Goal: Task Accomplishment & Management: Use online tool/utility

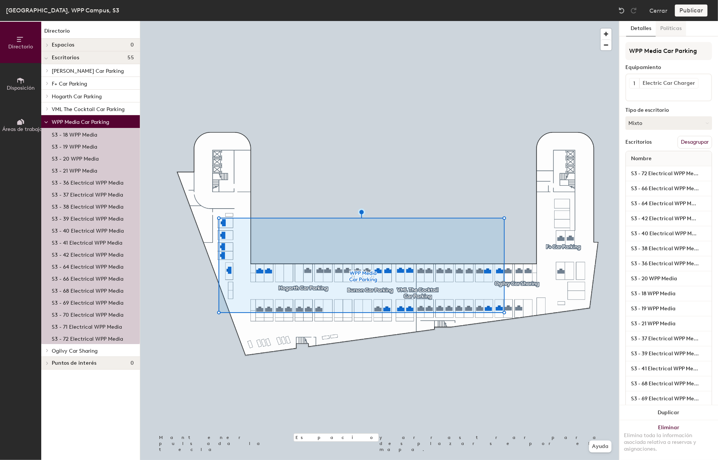
click at [673, 31] on button "Políticas" at bounding box center [671, 28] width 30 height 15
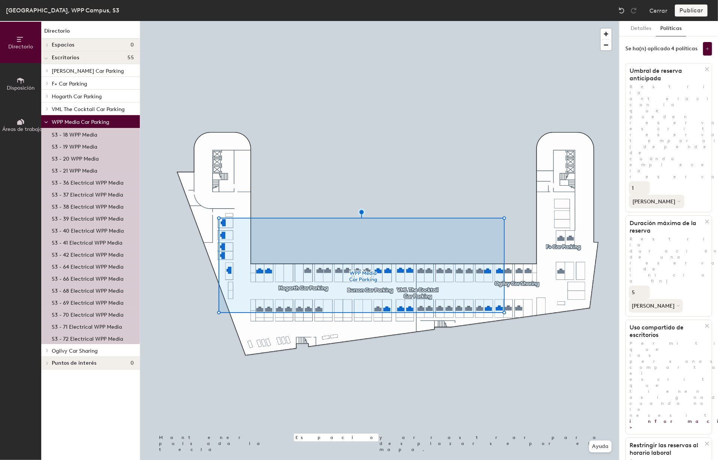
click at [678, 200] on icon at bounding box center [679, 201] width 3 height 3
click at [670, 224] on div "semanas" at bounding box center [655, 229] width 52 height 11
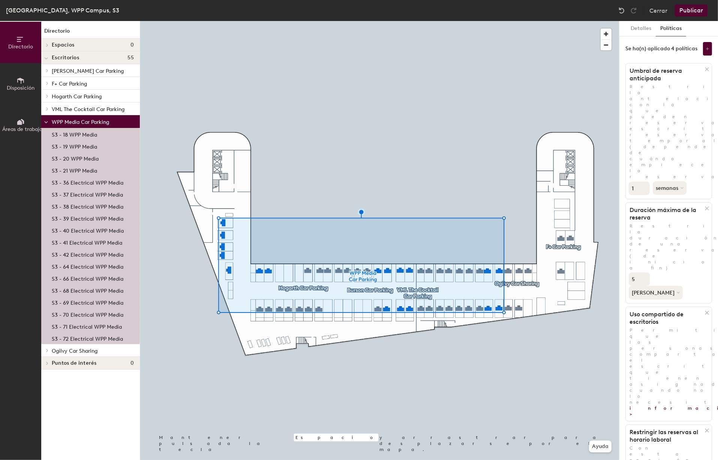
click at [47, 71] on icon at bounding box center [46, 70] width 1 height 3
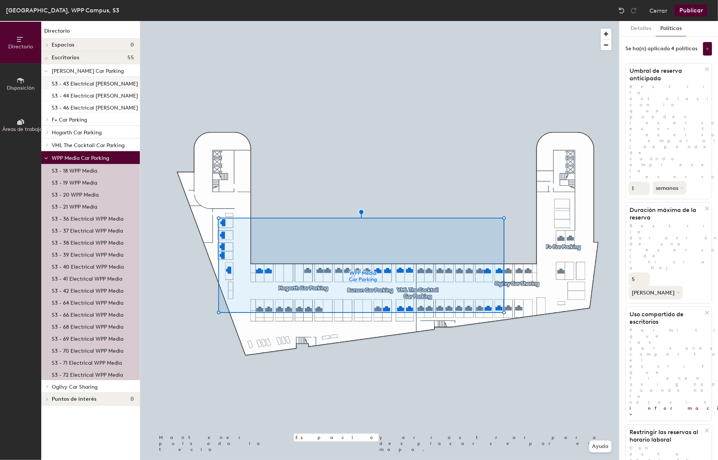
click at [64, 87] on p "S3 - 43 Electrical Burson" at bounding box center [95, 82] width 86 height 9
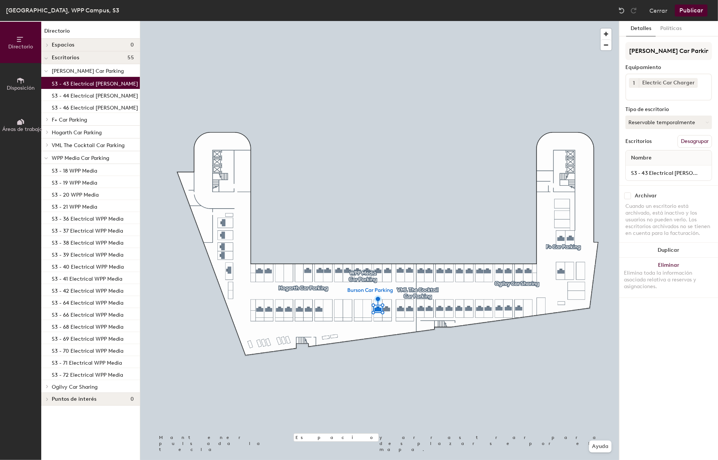
click at [91, 73] on span "[PERSON_NAME] Car Parking" at bounding box center [88, 71] width 72 height 6
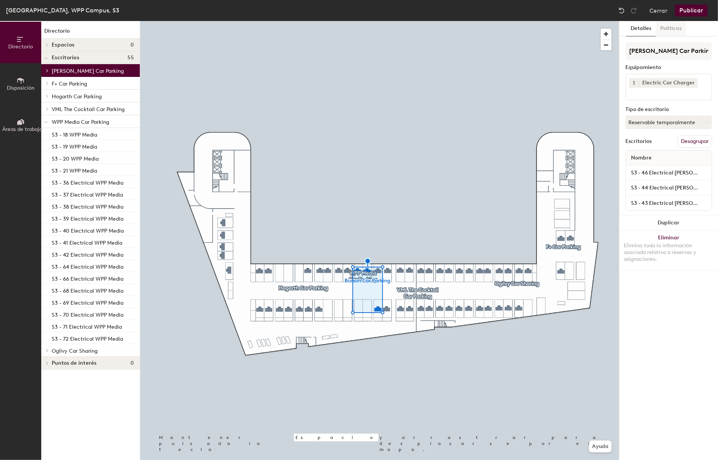
click at [672, 26] on button "Políticas" at bounding box center [671, 28] width 30 height 15
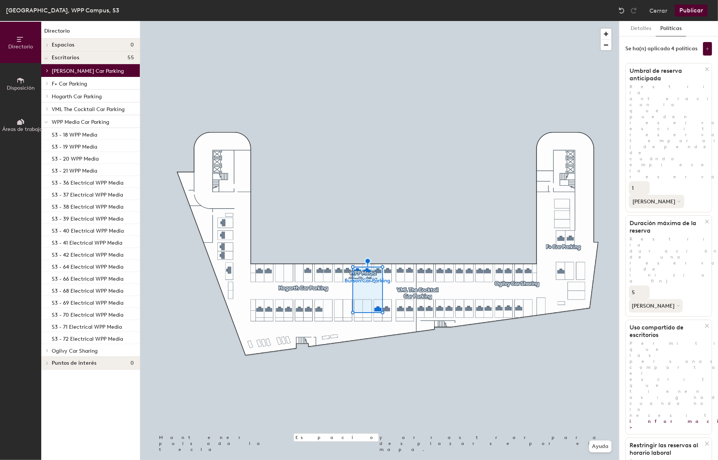
click at [673, 195] on button "[PERSON_NAME]" at bounding box center [656, 201] width 55 height 13
click at [673, 224] on div "semanas" at bounding box center [655, 229] width 52 height 11
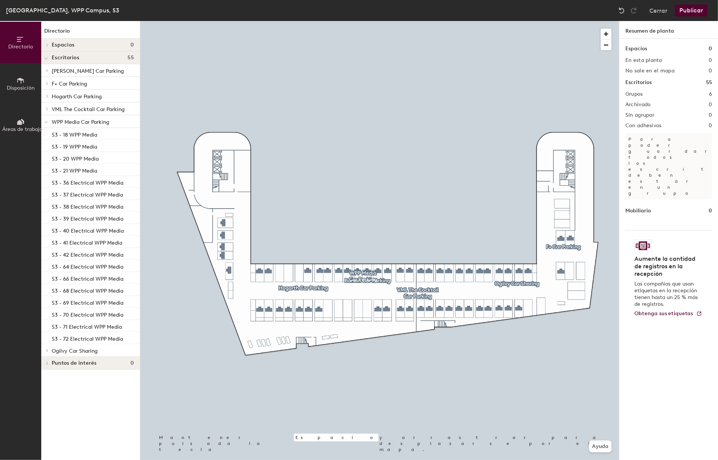
click at [72, 96] on span "Hogarth Car Parking" at bounding box center [77, 96] width 50 height 6
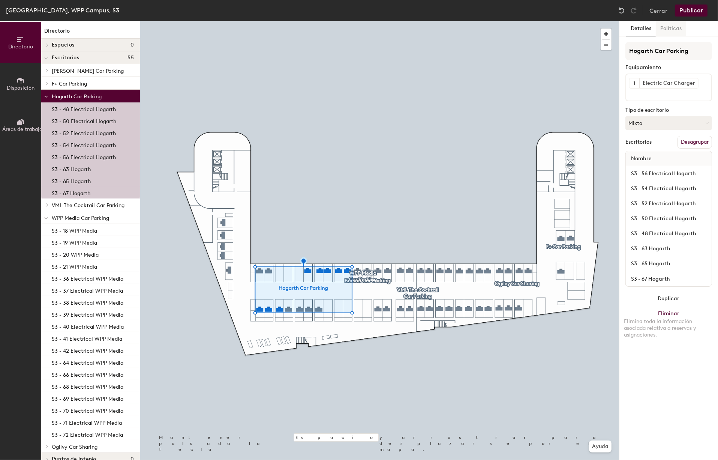
click at [675, 30] on button "Políticas" at bounding box center [671, 28] width 30 height 15
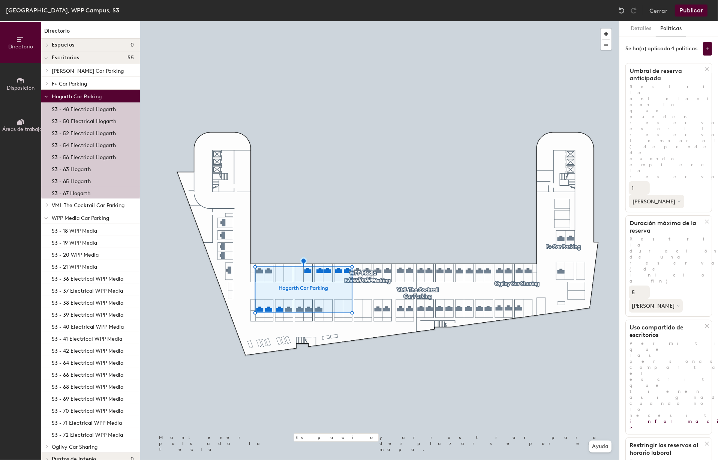
click at [672, 195] on button "[PERSON_NAME]" at bounding box center [656, 201] width 55 height 13
click at [671, 224] on div "semanas" at bounding box center [655, 229] width 52 height 11
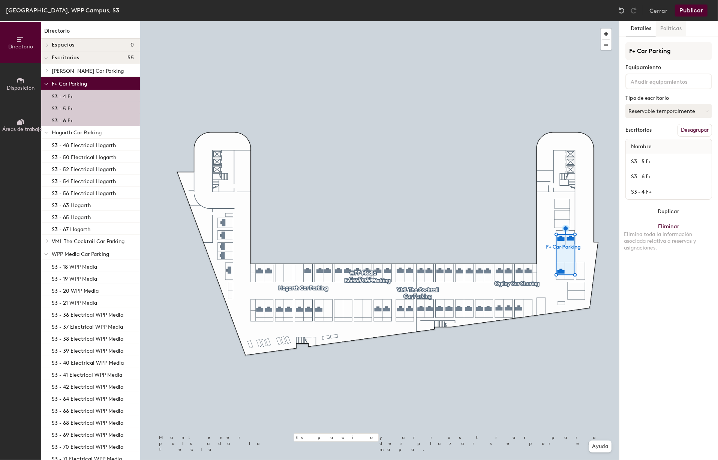
click at [673, 29] on button "Políticas" at bounding box center [671, 28] width 30 height 15
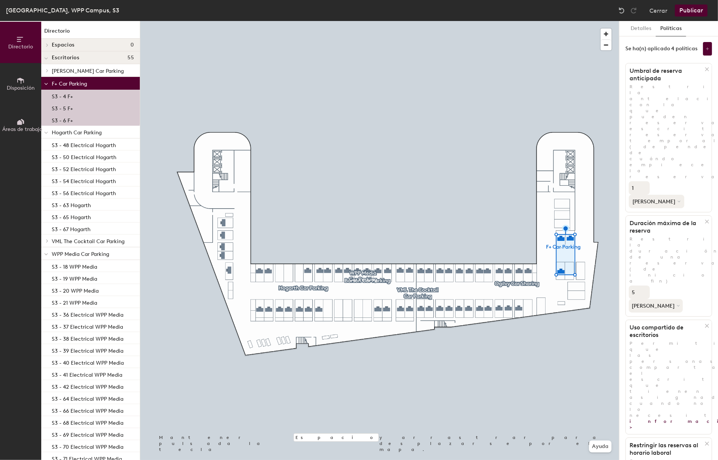
click at [672, 195] on button "[PERSON_NAME]" at bounding box center [656, 201] width 55 height 13
click at [667, 224] on div "semanas" at bounding box center [655, 229] width 52 height 11
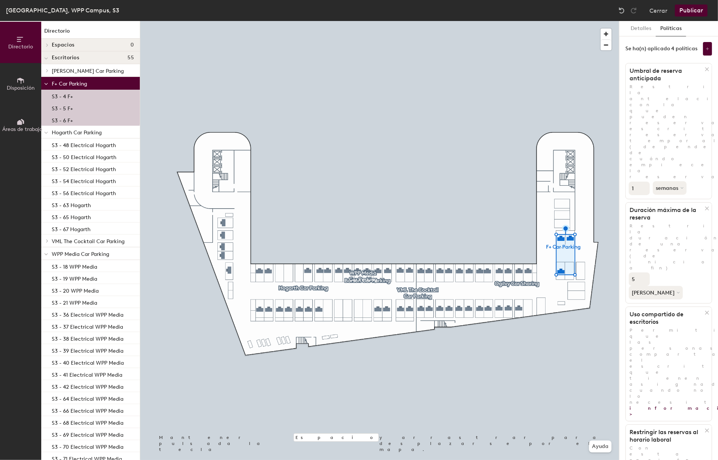
click at [79, 241] on span "VML The Cocktail Car Parking" at bounding box center [88, 241] width 73 height 6
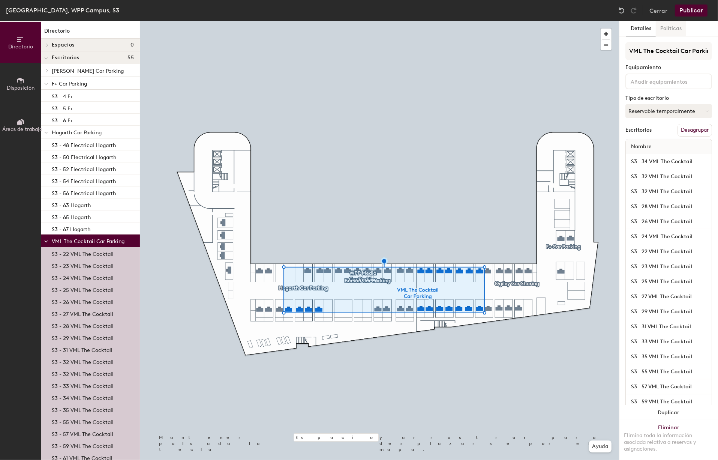
click at [669, 29] on button "Políticas" at bounding box center [671, 28] width 30 height 15
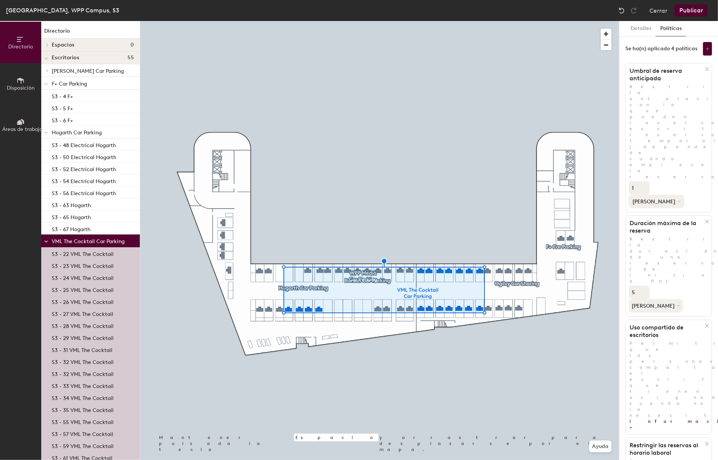
click at [678, 200] on icon at bounding box center [679, 201] width 3 height 3
click at [669, 224] on div "semanas" at bounding box center [655, 229] width 52 height 11
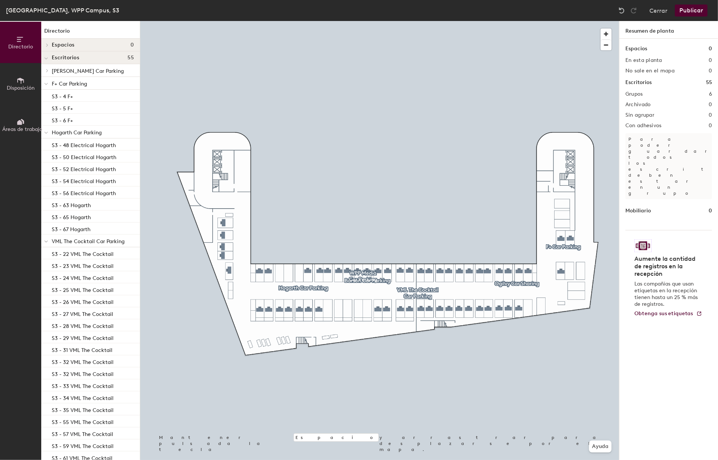
click at [45, 241] on icon at bounding box center [46, 241] width 3 height 1
click at [68, 253] on span "WPP Media Car Parking" at bounding box center [80, 254] width 57 height 6
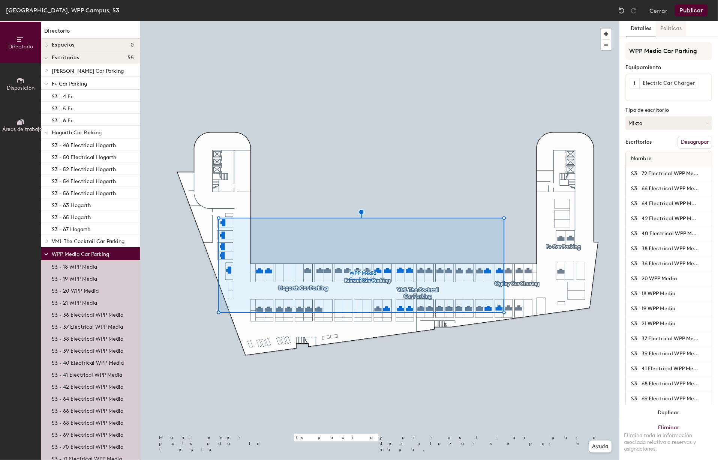
click at [670, 29] on button "Políticas" at bounding box center [671, 28] width 30 height 15
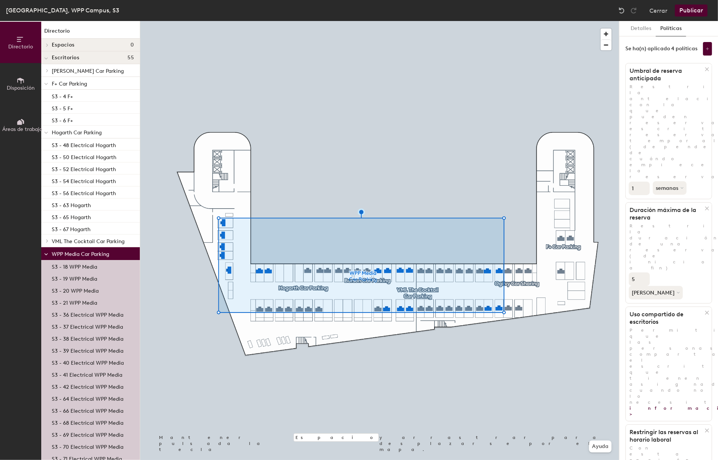
click at [48, 255] on div at bounding box center [46, 253] width 10 height 12
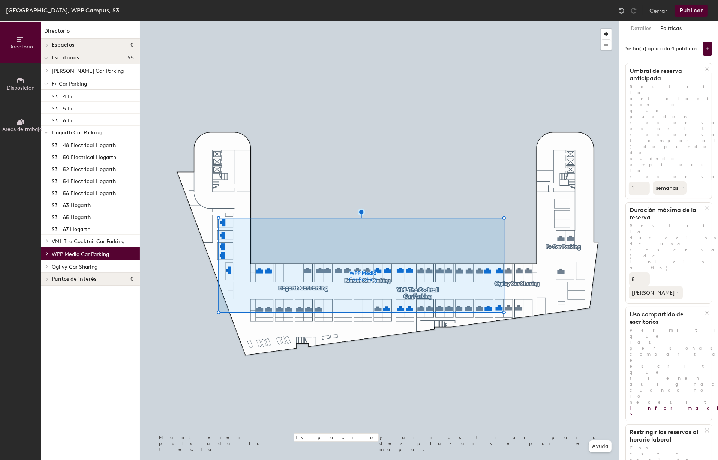
click at [66, 266] on span "Ogilvy Car Sharing" at bounding box center [75, 267] width 46 height 6
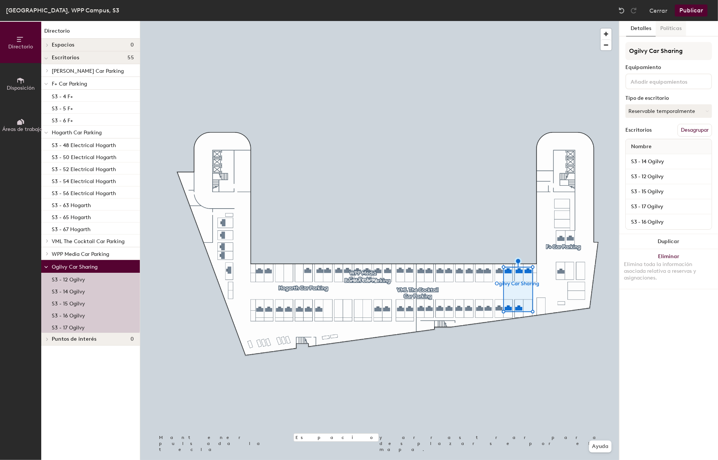
click at [674, 28] on button "Políticas" at bounding box center [671, 28] width 30 height 15
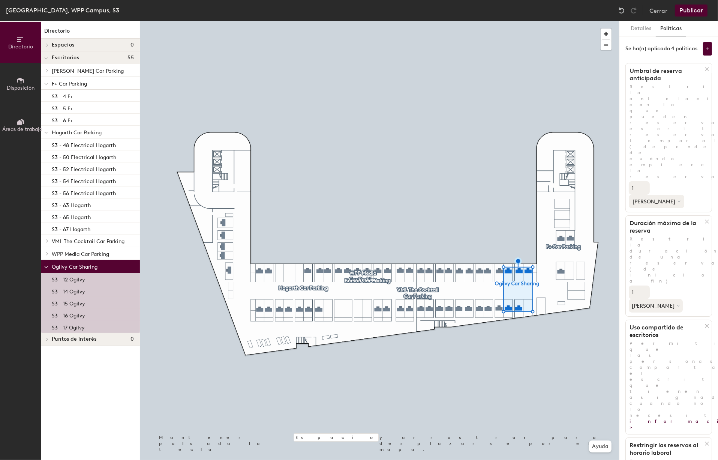
click at [673, 195] on button "[PERSON_NAME]" at bounding box center [656, 201] width 55 height 13
click at [670, 224] on div "semanas" at bounding box center [655, 229] width 52 height 11
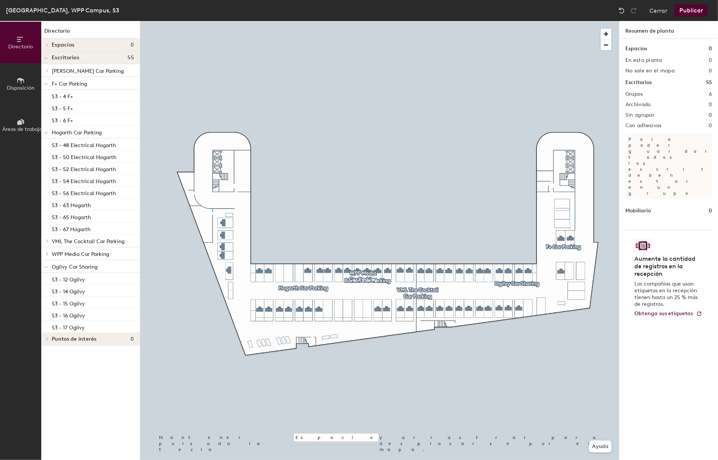
click at [63, 241] on span "VML The Cocktail Car Parking" at bounding box center [88, 241] width 73 height 6
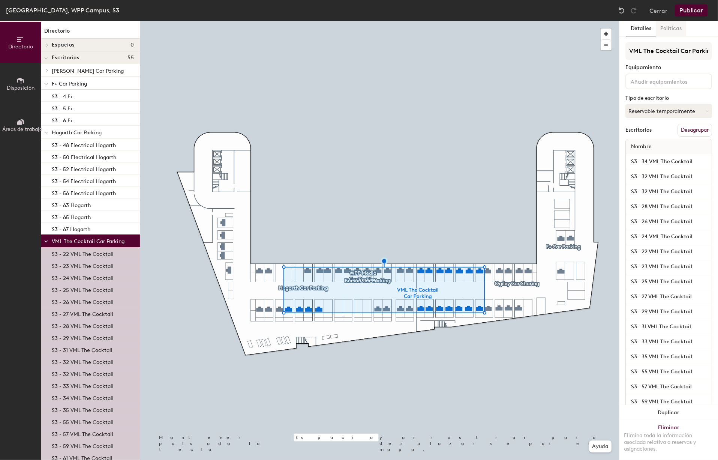
click at [671, 28] on button "Políticas" at bounding box center [671, 28] width 30 height 15
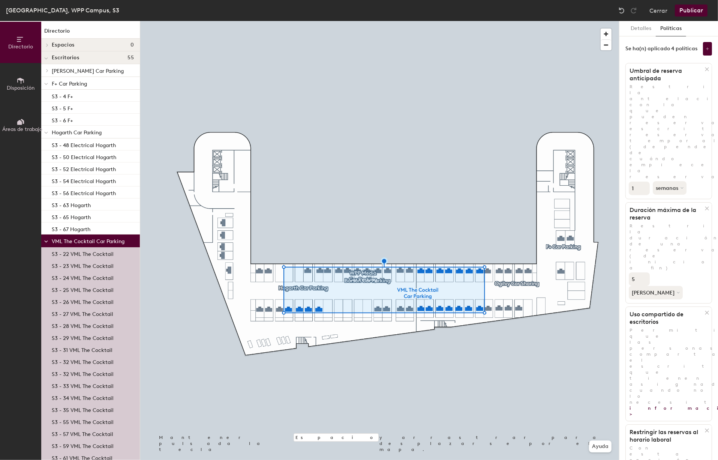
click at [47, 240] on span at bounding box center [46, 241] width 4 height 6
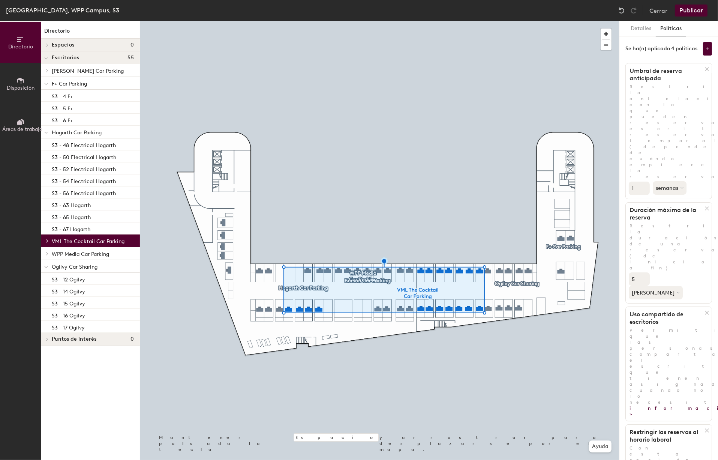
click at [46, 268] on icon at bounding box center [46, 266] width 4 height 3
click at [60, 132] on span "Hogarth Car Parking" at bounding box center [77, 132] width 50 height 6
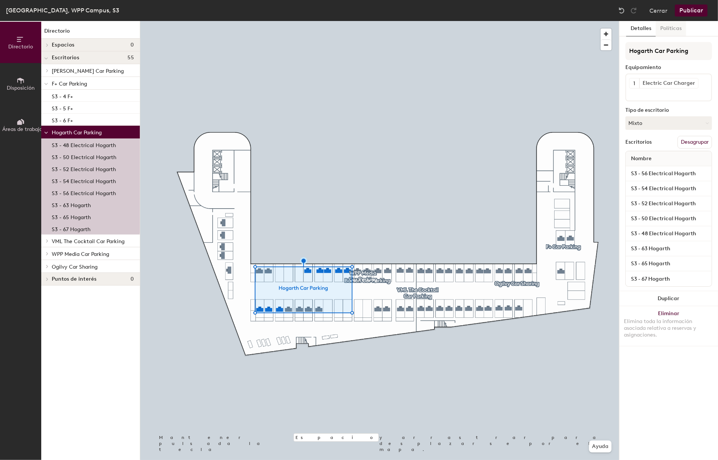
click at [673, 27] on button "Políticas" at bounding box center [671, 28] width 30 height 15
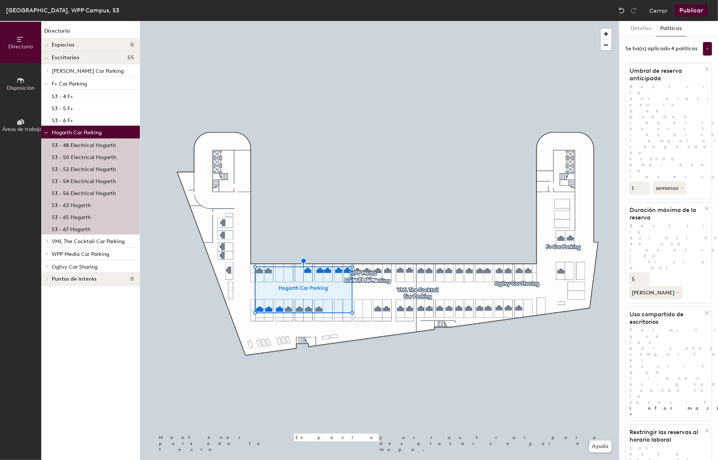
click at [46, 133] on icon at bounding box center [46, 132] width 3 height 1
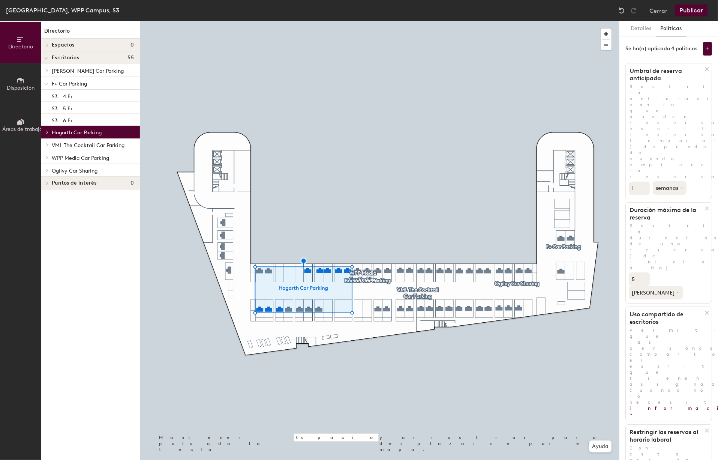
click at [75, 84] on span "F+ Car Parking" at bounding box center [69, 84] width 35 height 6
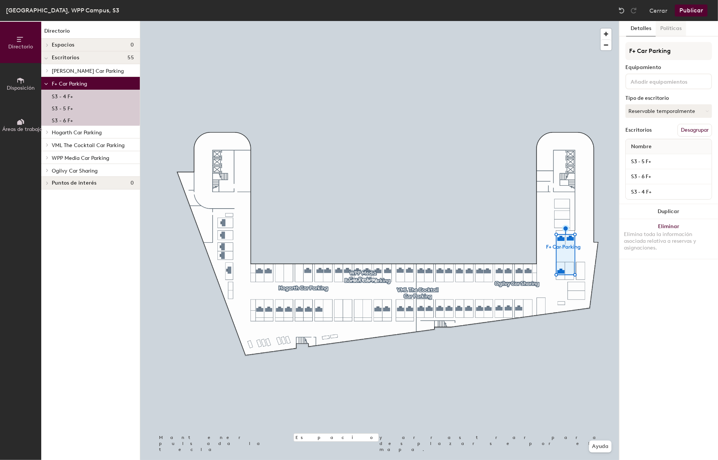
click at [672, 27] on button "Políticas" at bounding box center [671, 28] width 30 height 15
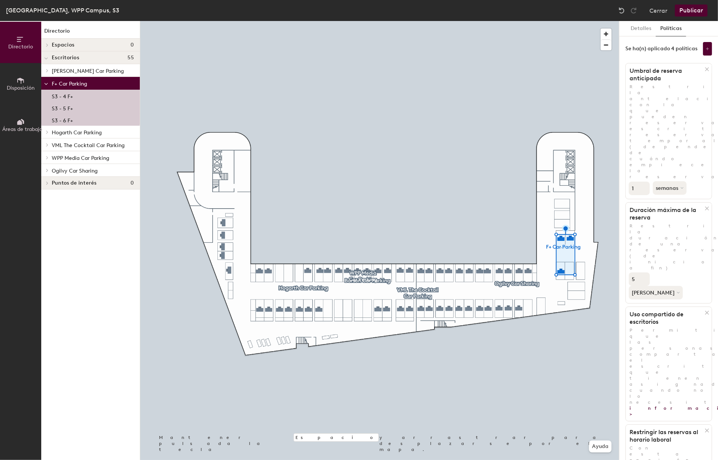
click at [45, 85] on icon at bounding box center [46, 83] width 4 height 3
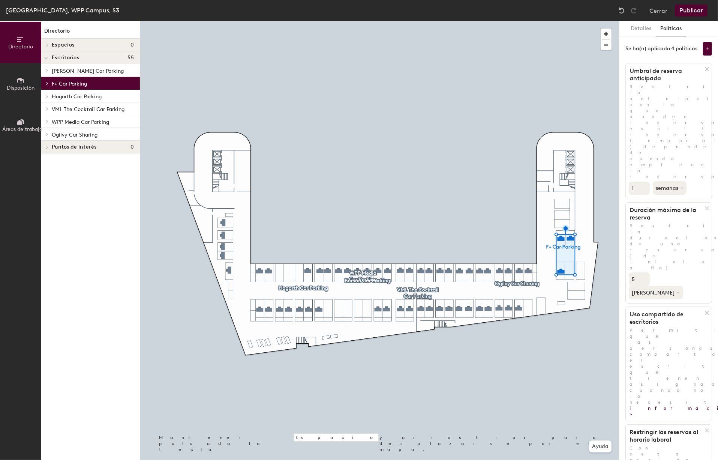
click at [74, 69] on span "[PERSON_NAME] Car Parking" at bounding box center [88, 71] width 72 height 6
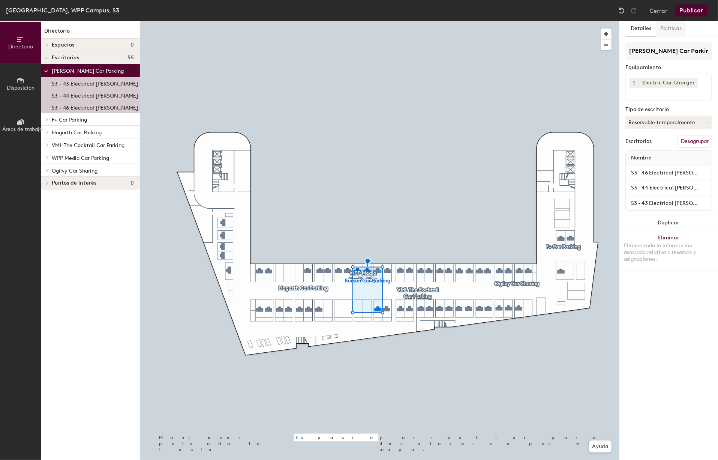
click at [675, 25] on button "Políticas" at bounding box center [671, 28] width 30 height 15
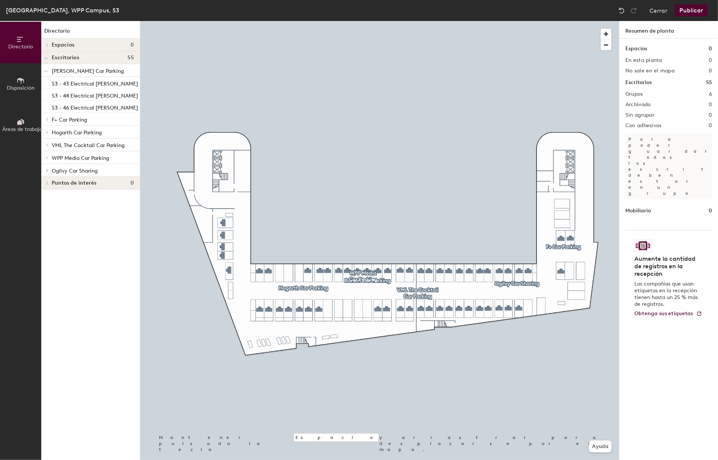
click at [694, 11] on button "Publicar" at bounding box center [691, 10] width 33 height 12
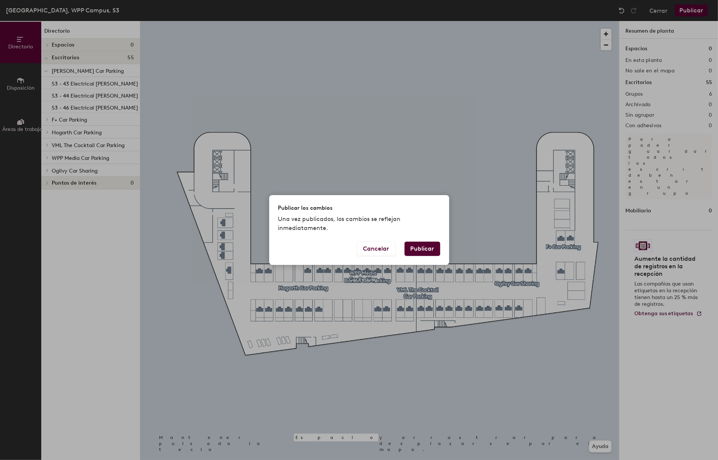
click at [423, 252] on button "Publicar" at bounding box center [423, 248] width 36 height 14
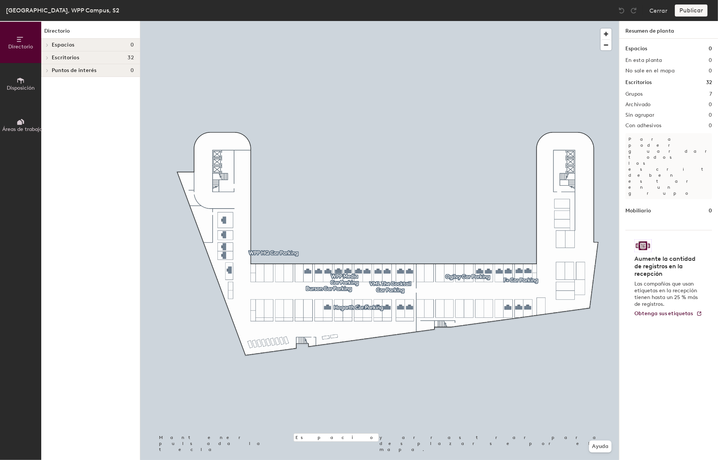
click at [48, 57] on icon at bounding box center [47, 58] width 3 height 4
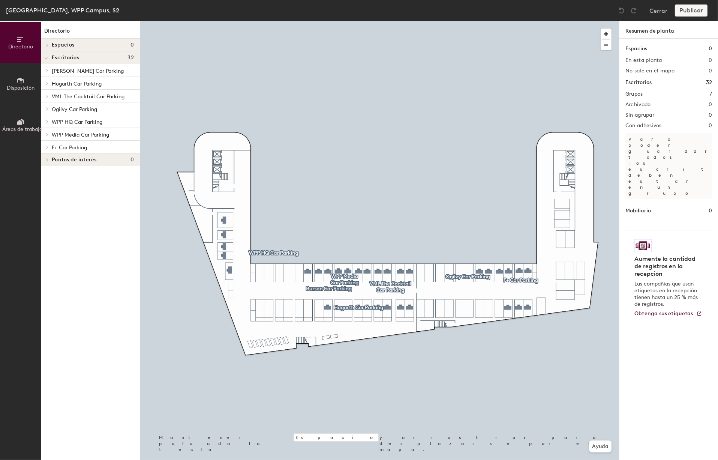
click at [65, 69] on span "[PERSON_NAME] Car Parking" at bounding box center [88, 71] width 72 height 6
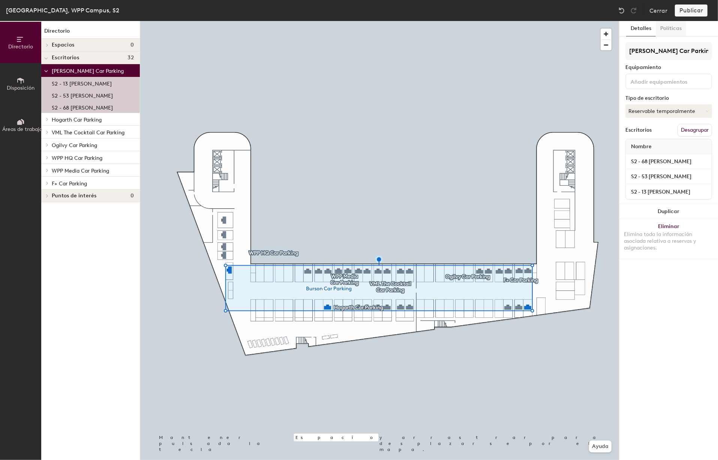
click at [675, 27] on button "Políticas" at bounding box center [671, 28] width 30 height 15
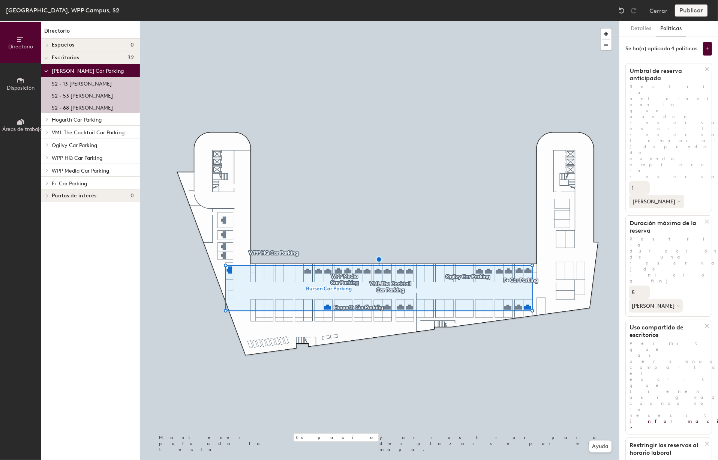
click at [672, 195] on button "[PERSON_NAME]" at bounding box center [656, 201] width 55 height 13
click at [672, 224] on div "semanas" at bounding box center [655, 229] width 52 height 11
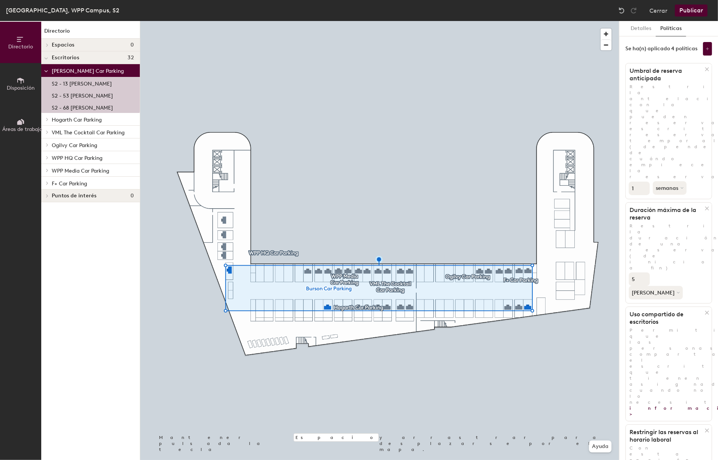
click at [79, 120] on span "Hogarth Car Parking" at bounding box center [77, 120] width 50 height 6
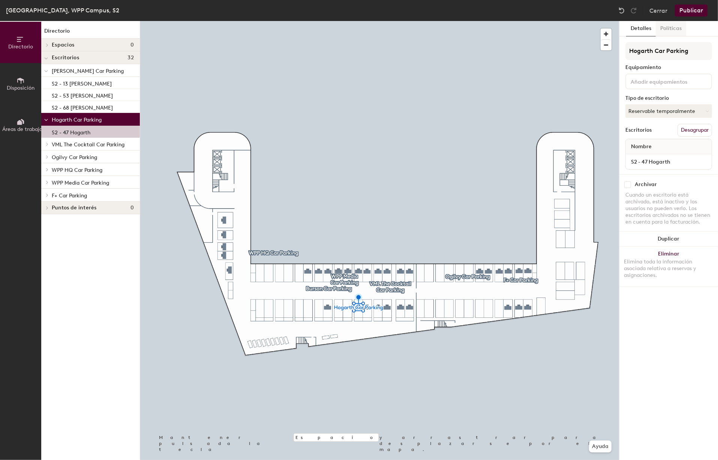
click at [676, 29] on button "Políticas" at bounding box center [671, 28] width 30 height 15
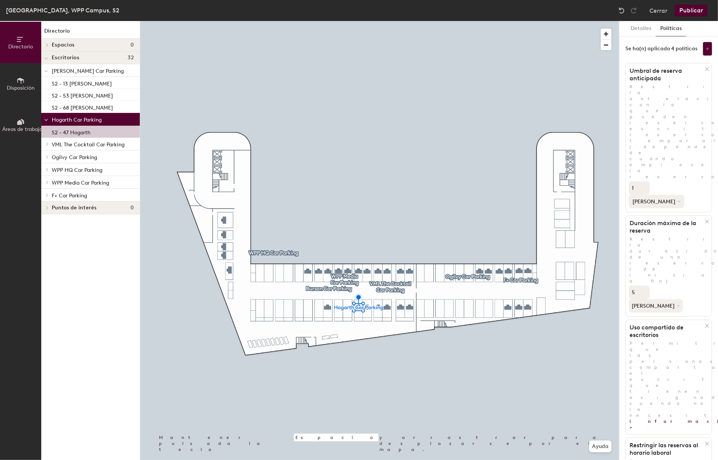
click at [672, 195] on button "[PERSON_NAME]" at bounding box center [656, 201] width 55 height 13
click at [669, 224] on div "semanas" at bounding box center [655, 229] width 52 height 11
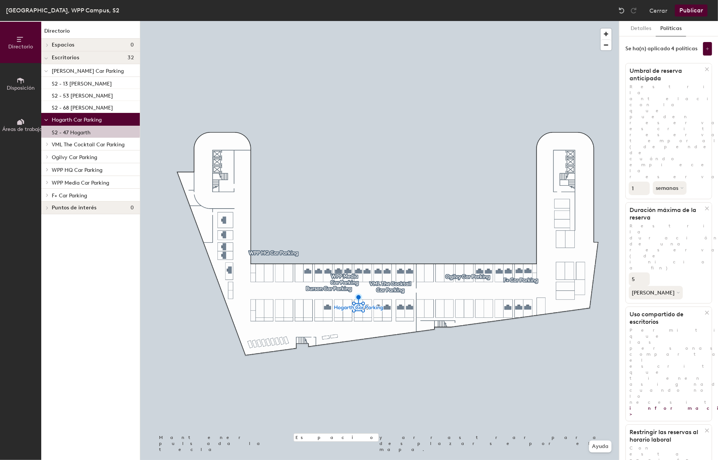
click at [68, 147] on span "VML The Cocktail Car Parking" at bounding box center [88, 144] width 73 height 6
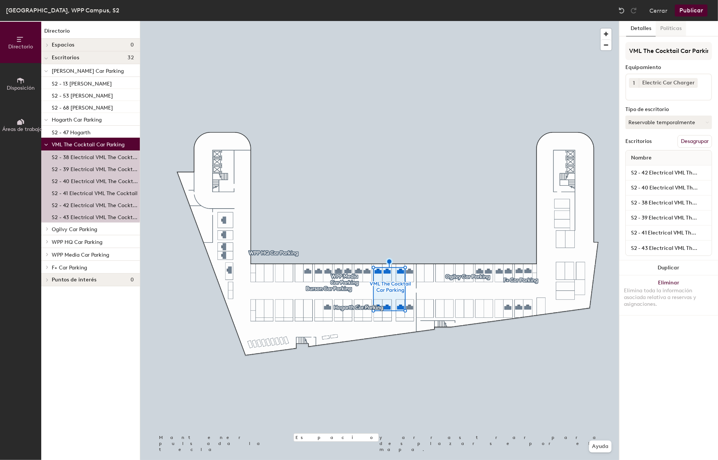
click at [676, 30] on button "Políticas" at bounding box center [671, 28] width 30 height 15
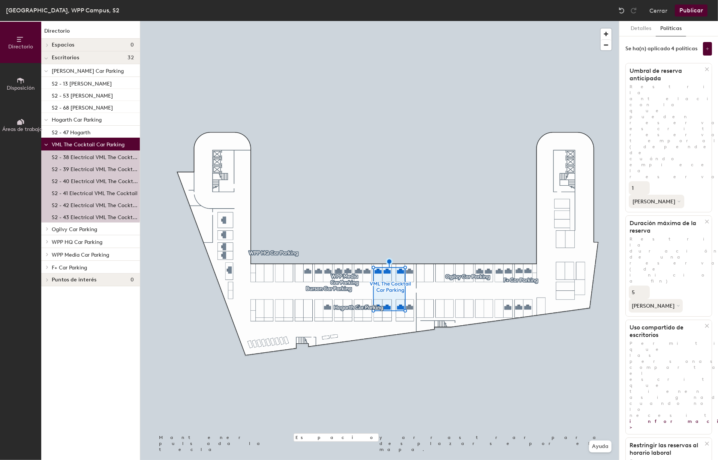
click at [672, 195] on button "[PERSON_NAME]" at bounding box center [656, 201] width 55 height 13
click at [669, 224] on div "semanas" at bounding box center [655, 229] width 52 height 11
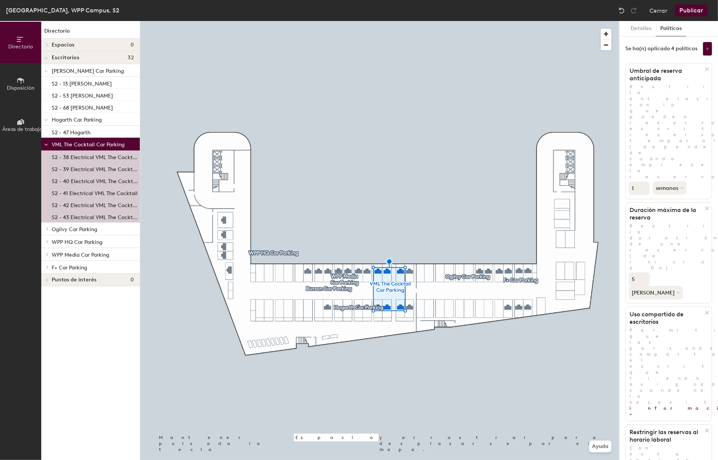
click at [93, 228] on span "Ogilvy Car Parking" at bounding box center [74, 229] width 45 height 6
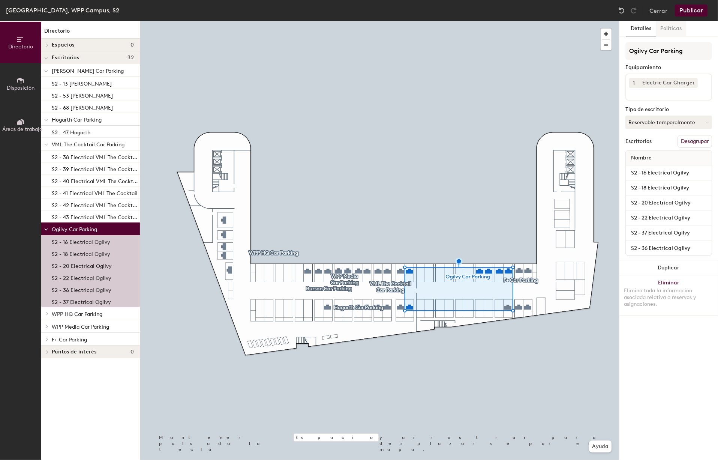
click at [670, 28] on button "Políticas" at bounding box center [671, 28] width 30 height 15
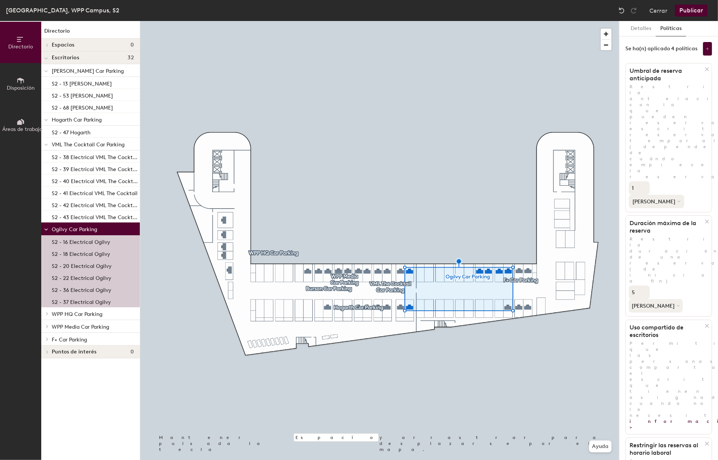
click at [672, 195] on button "[PERSON_NAME]" at bounding box center [656, 201] width 55 height 13
click at [668, 224] on div "semanas" at bounding box center [655, 229] width 52 height 11
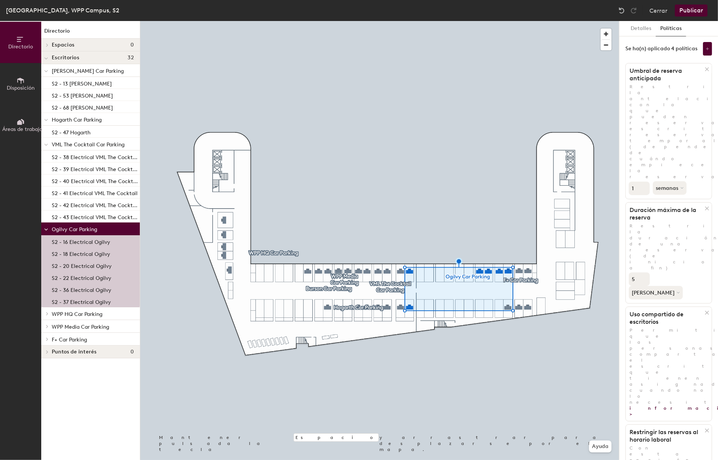
click at [84, 313] on span "WPP HQ Car Parking" at bounding box center [77, 314] width 51 height 6
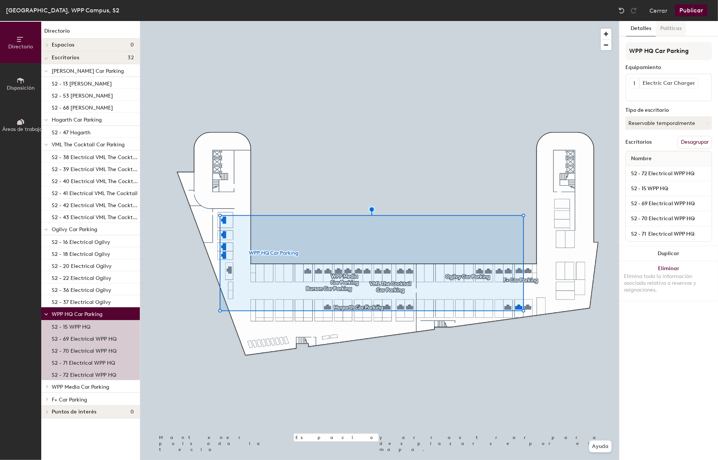
click at [671, 26] on button "Políticas" at bounding box center [671, 28] width 30 height 15
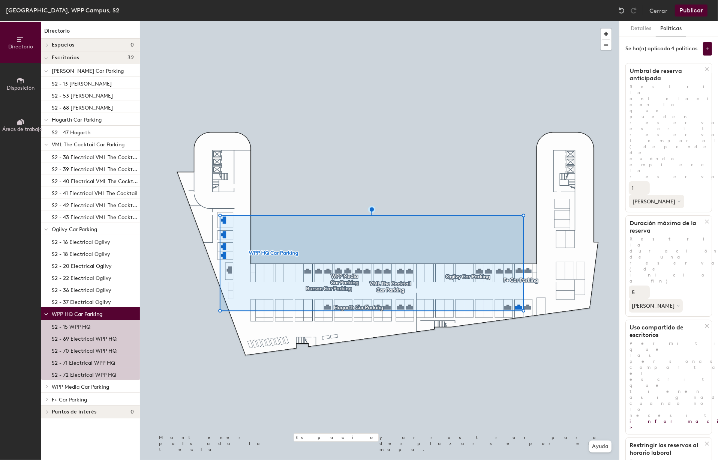
click at [678, 200] on icon at bounding box center [679, 201] width 3 height 3
click at [666, 224] on div "semanas" at bounding box center [655, 229] width 52 height 11
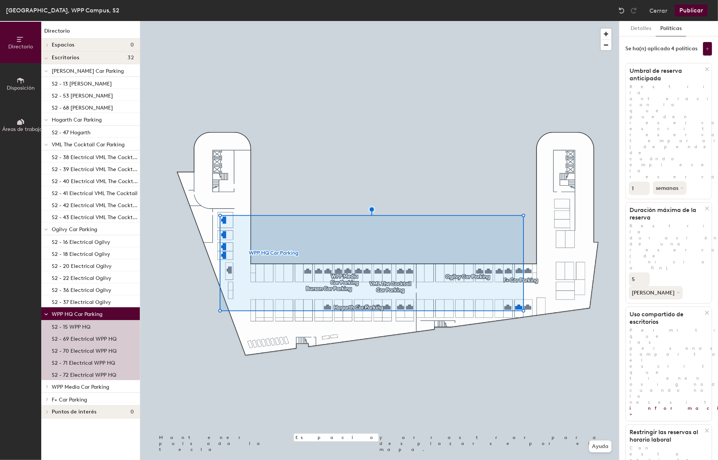
click at [99, 387] on span "WPP Media Car Parking" at bounding box center [80, 387] width 57 height 6
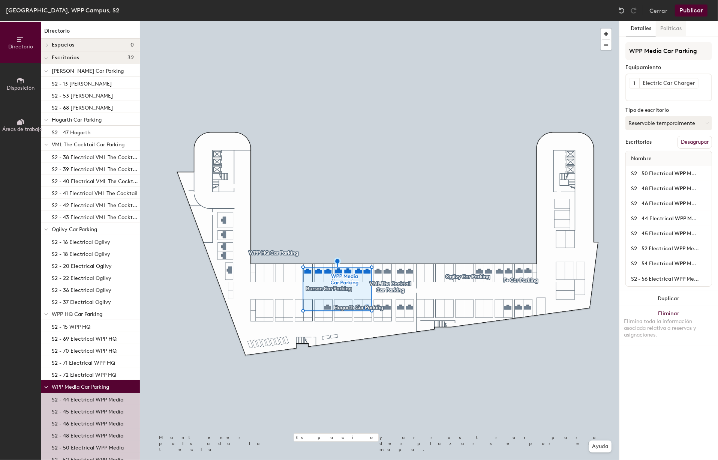
click at [675, 29] on button "Políticas" at bounding box center [671, 28] width 30 height 15
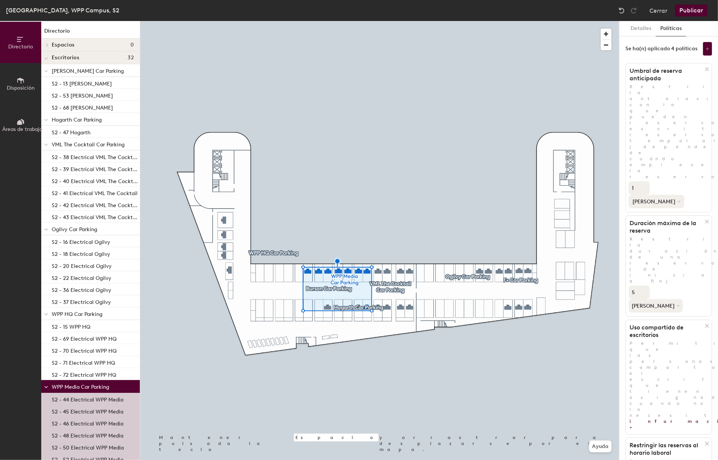
click at [674, 195] on button "[PERSON_NAME]" at bounding box center [656, 201] width 55 height 13
click at [670, 224] on div "semanas" at bounding box center [655, 229] width 52 height 11
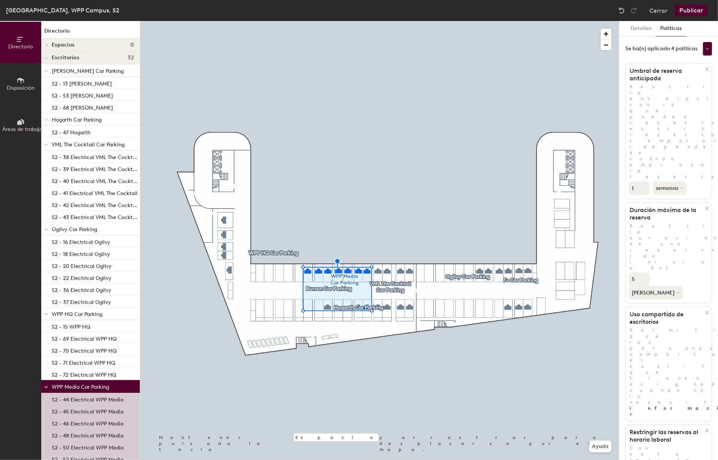
click at [47, 386] on icon at bounding box center [46, 386] width 4 height 3
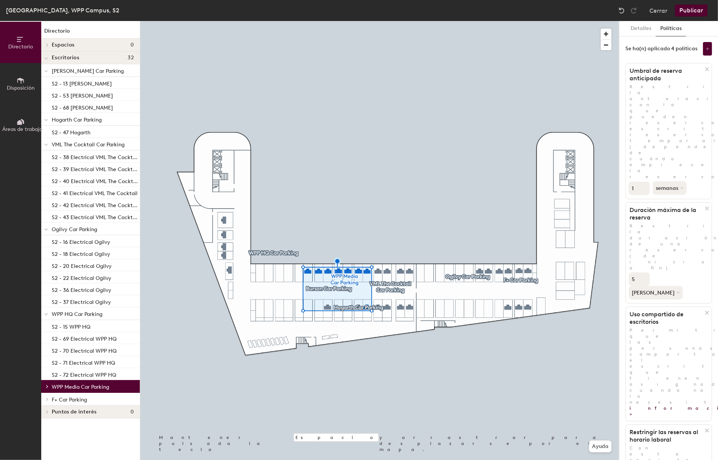
click at [65, 402] on span "F+ Car Parking" at bounding box center [69, 399] width 35 height 6
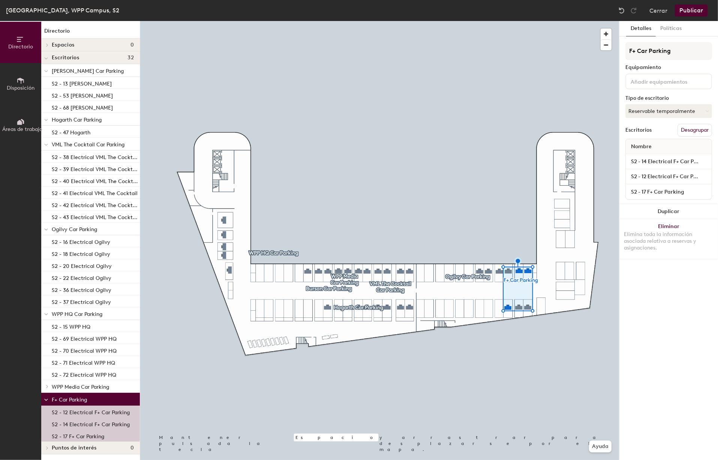
scroll to position [0, 0]
click at [679, 29] on button "Políticas" at bounding box center [671, 28] width 30 height 15
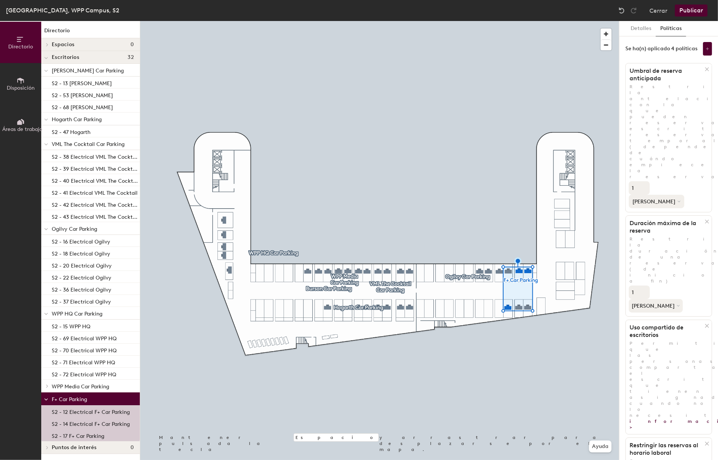
click at [673, 195] on button "[PERSON_NAME]" at bounding box center [656, 201] width 55 height 13
click at [672, 224] on div "semanas" at bounding box center [655, 229] width 52 height 11
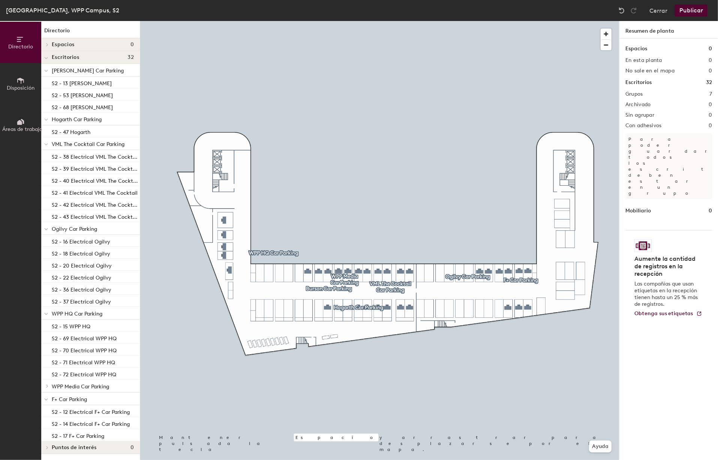
click at [692, 12] on button "Publicar" at bounding box center [691, 10] width 33 height 12
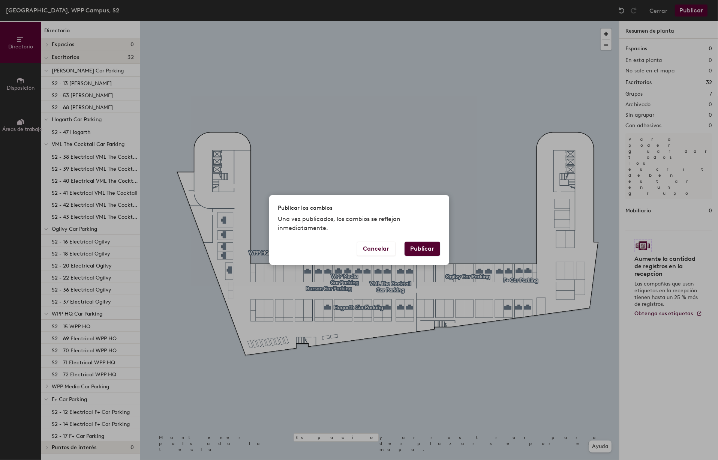
click at [425, 247] on button "Publicar" at bounding box center [423, 248] width 36 height 14
